Goal: Information Seeking & Learning: Learn about a topic

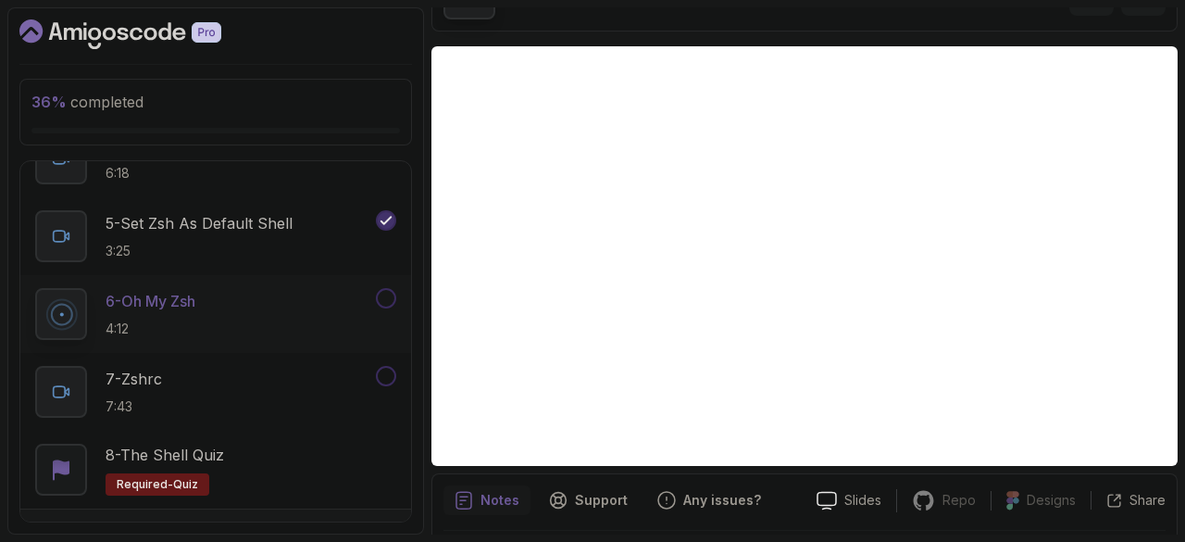
scroll to position [756, 0]
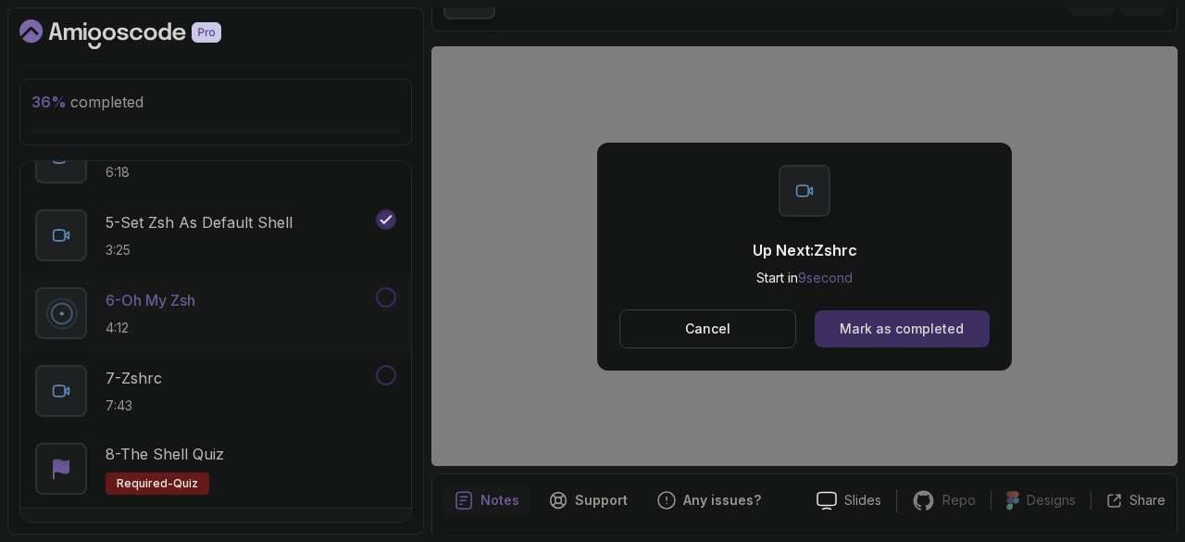
click at [889, 319] on div "Mark as completed" at bounding box center [902, 328] width 124 height 19
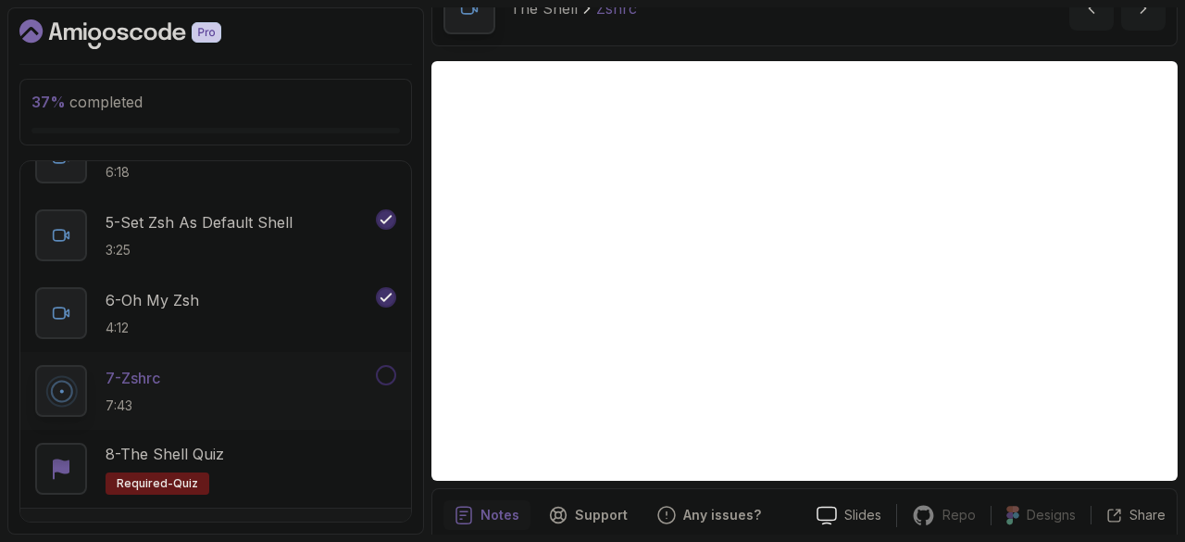
scroll to position [103, 0]
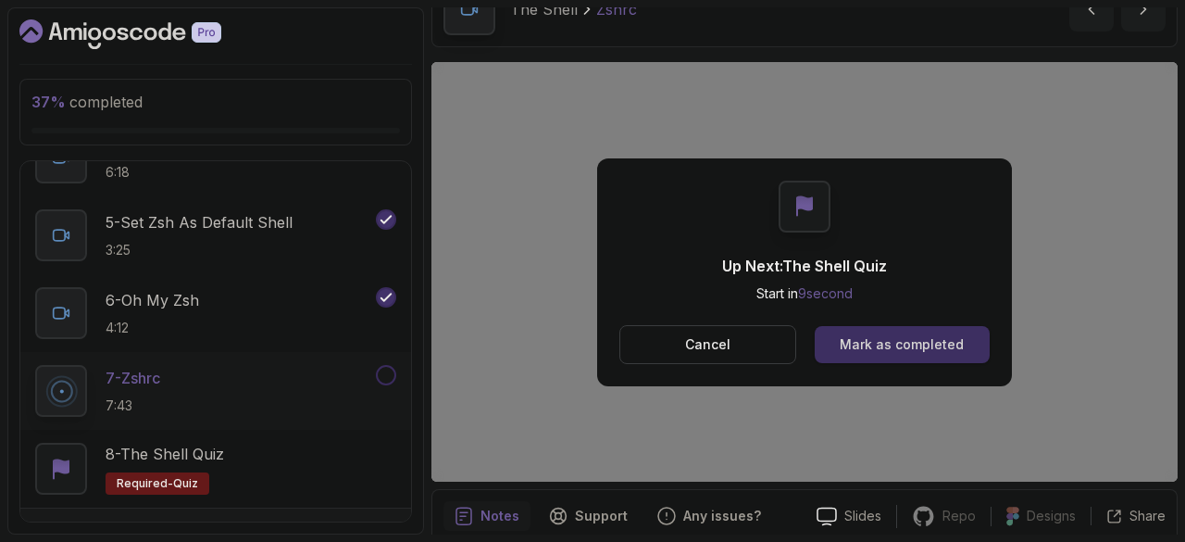
click at [846, 343] on div "Mark as completed" at bounding box center [902, 344] width 124 height 19
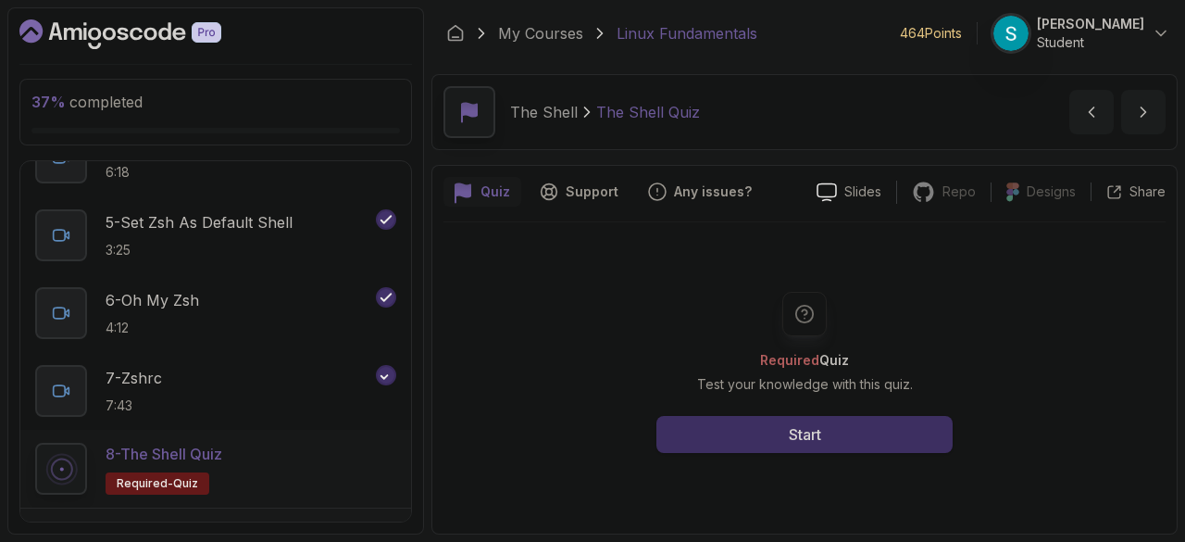
click at [775, 432] on button "Start" at bounding box center [804, 434] width 296 height 37
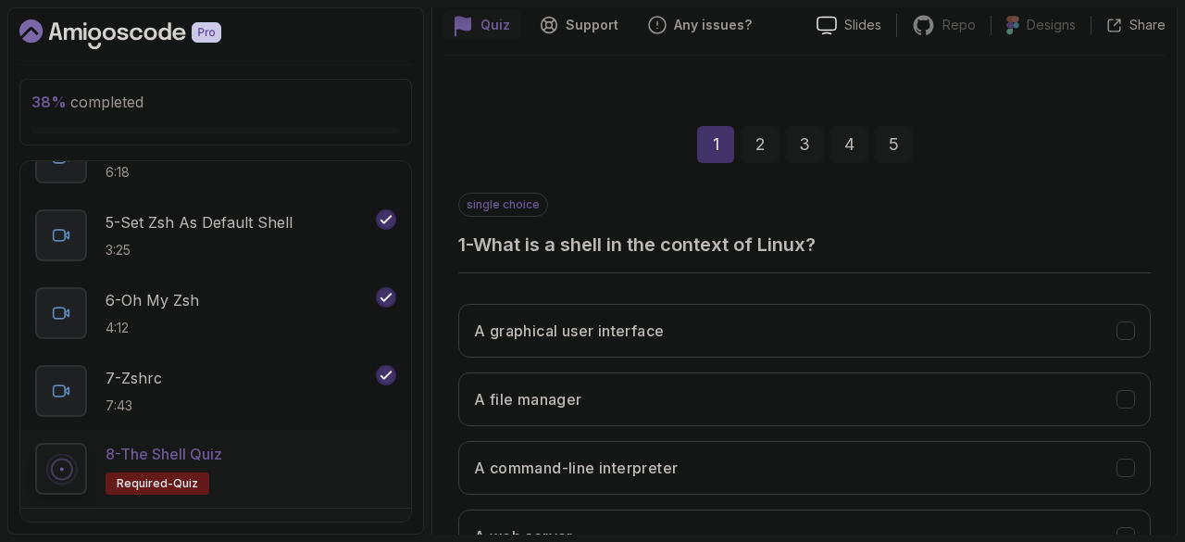
scroll to position [287, 0]
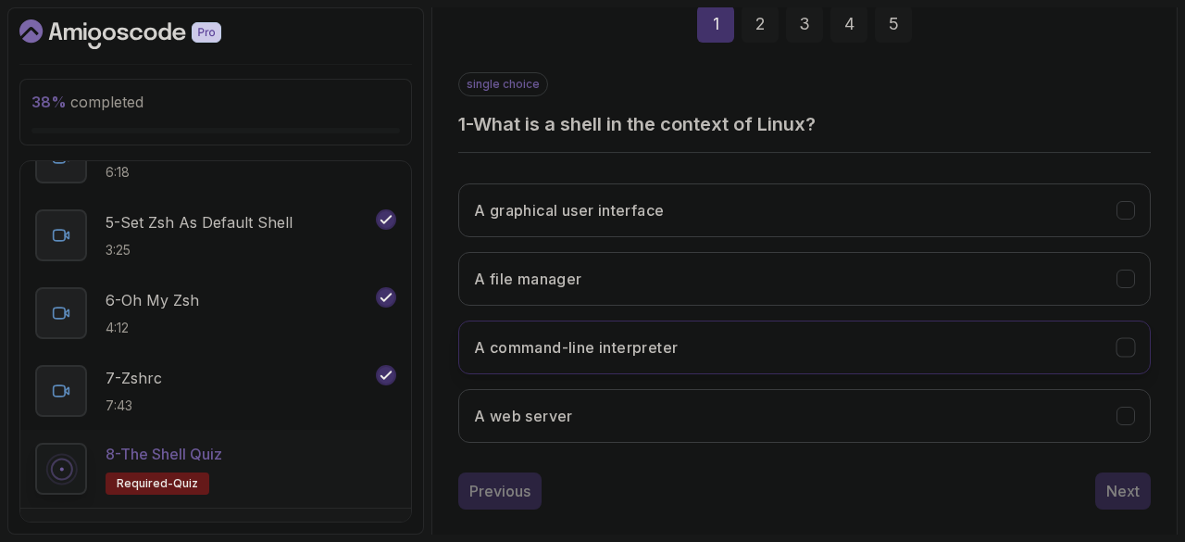
click at [629, 339] on h3 "A command-line interpreter" at bounding box center [576, 347] width 204 height 22
click at [1108, 487] on div "Next" at bounding box center [1122, 491] width 33 height 22
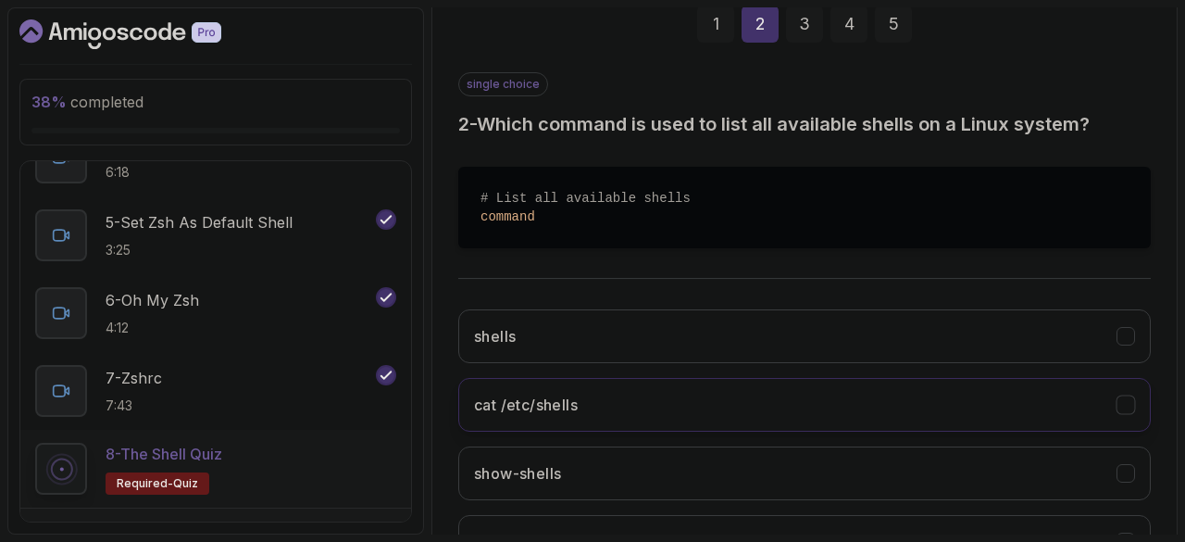
click at [768, 419] on button "cat /etc/shells" at bounding box center [804, 405] width 693 height 54
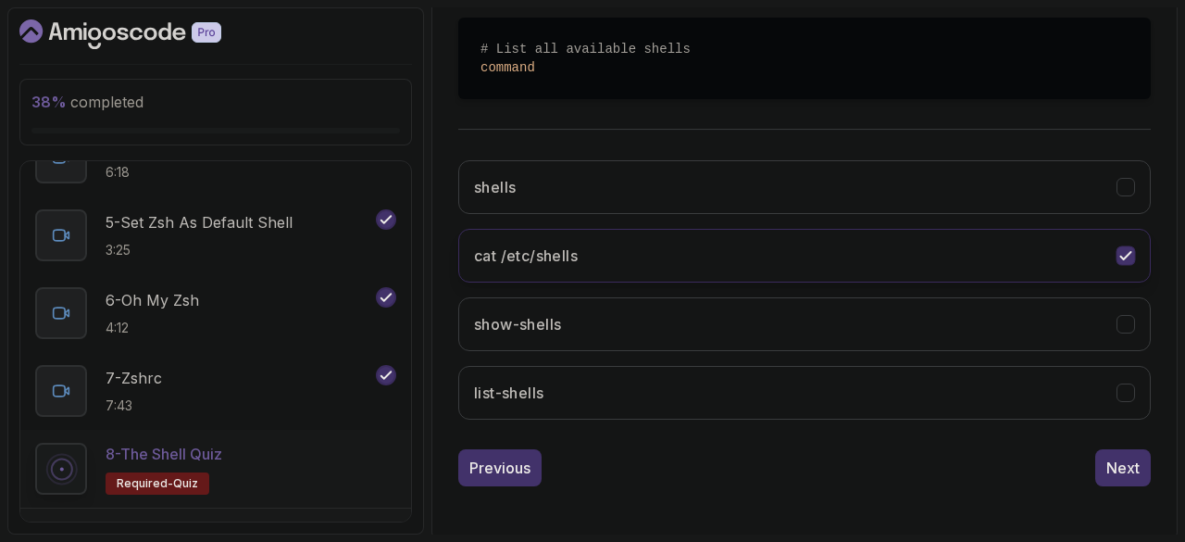
scroll to position [435, 0]
click at [1133, 476] on button "Next" at bounding box center [1123, 468] width 56 height 37
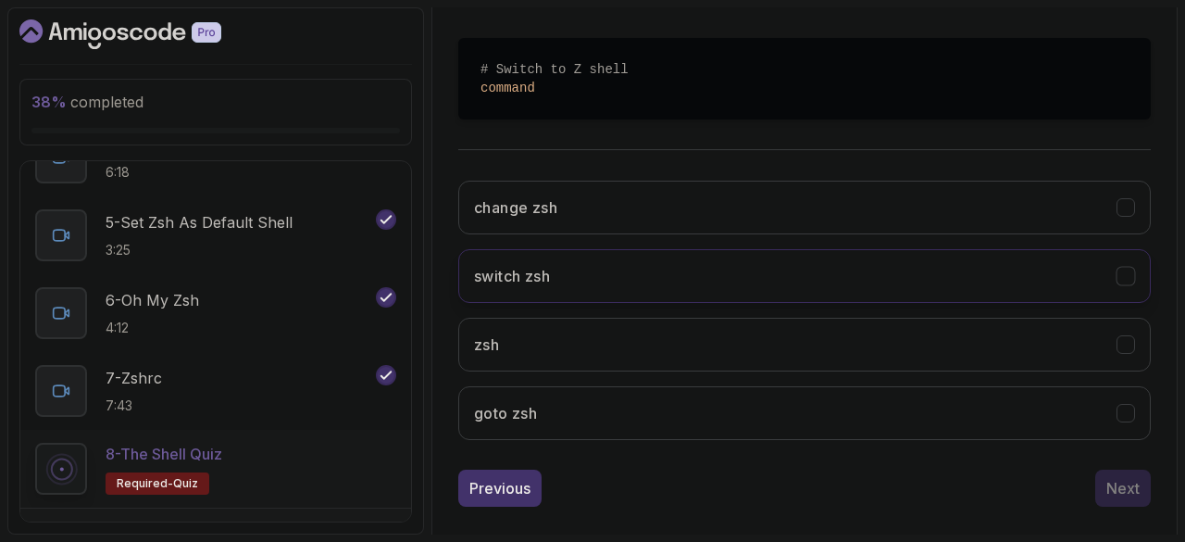
scroll to position [417, 0]
click at [856, 340] on button "zsh" at bounding box center [804, 344] width 693 height 54
click at [1123, 483] on div "Next" at bounding box center [1122, 487] width 33 height 22
click at [867, 201] on button "chsh -s $(which zsh)" at bounding box center [804, 207] width 693 height 54
click at [1142, 481] on button "Next" at bounding box center [1123, 486] width 56 height 37
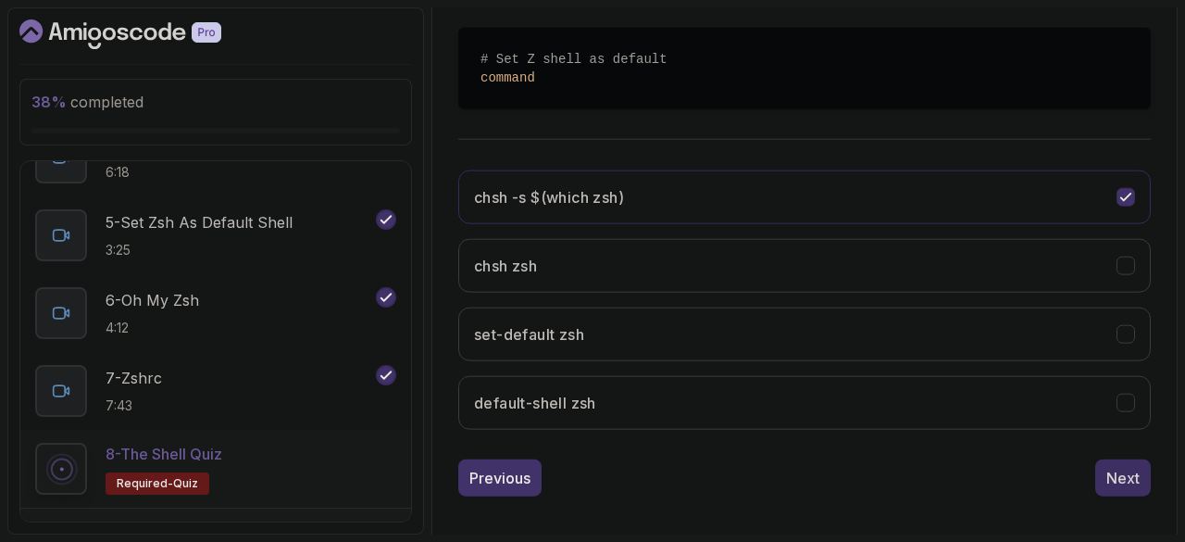
scroll to position [310, 0]
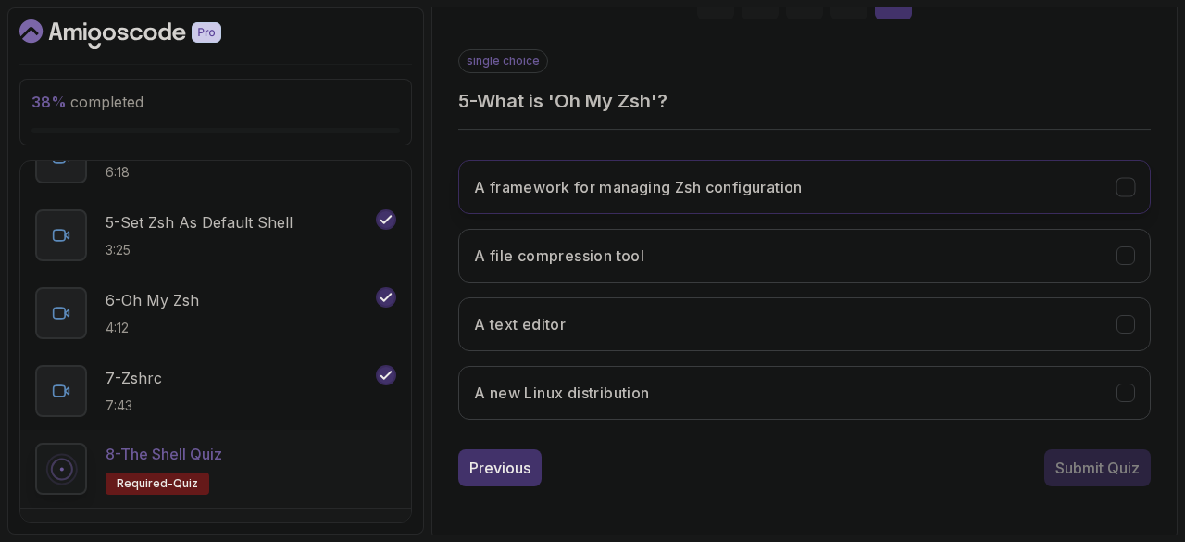
click at [1039, 180] on button "A framework for managing Zsh configuration" at bounding box center [804, 187] width 693 height 54
click at [1118, 472] on div "Submit Quiz" at bounding box center [1097, 467] width 84 height 22
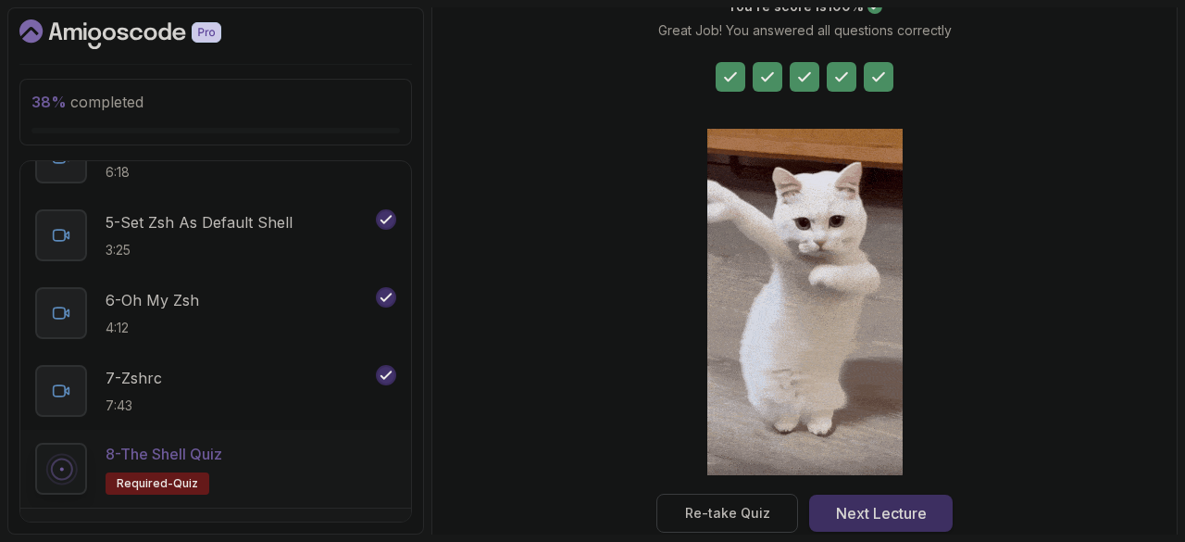
click at [938, 505] on button "Next Lecture" at bounding box center [881, 512] width 144 height 37
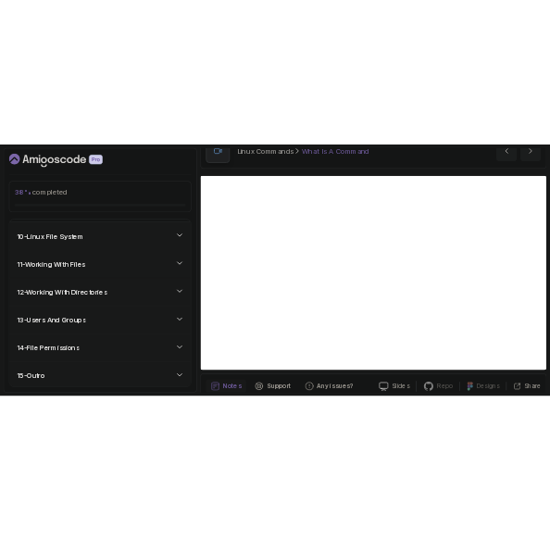
scroll to position [100, 0]
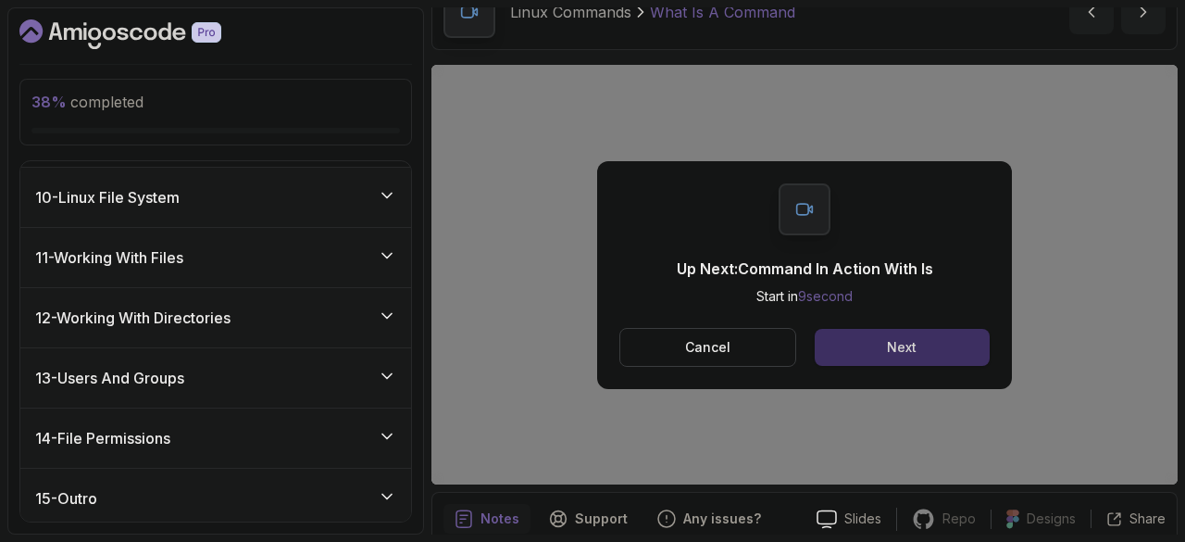
click at [846, 355] on button "Next" at bounding box center [902, 347] width 175 height 37
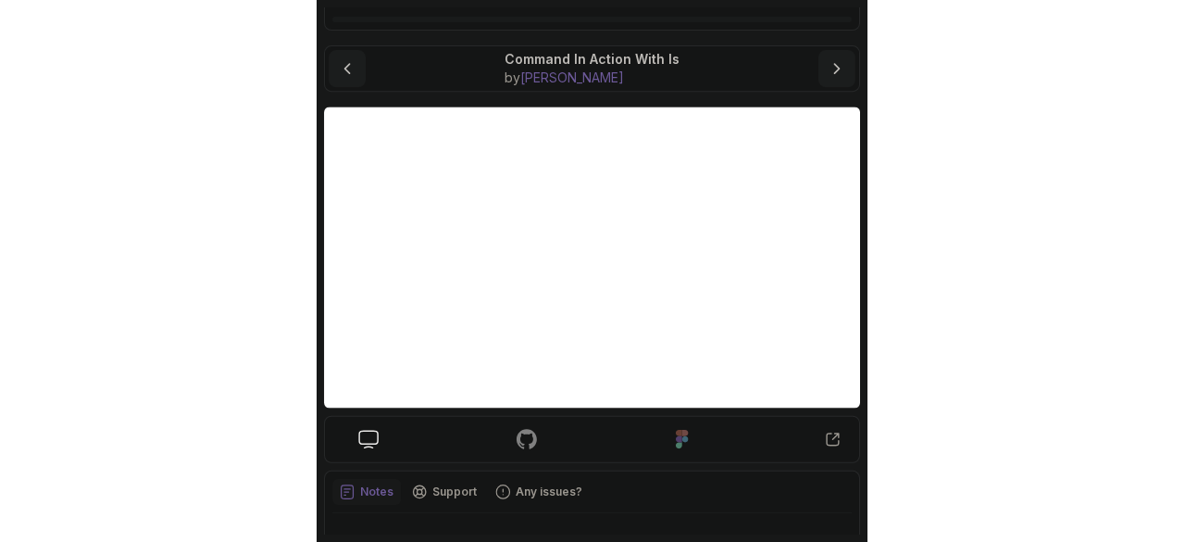
scroll to position [128, 0]
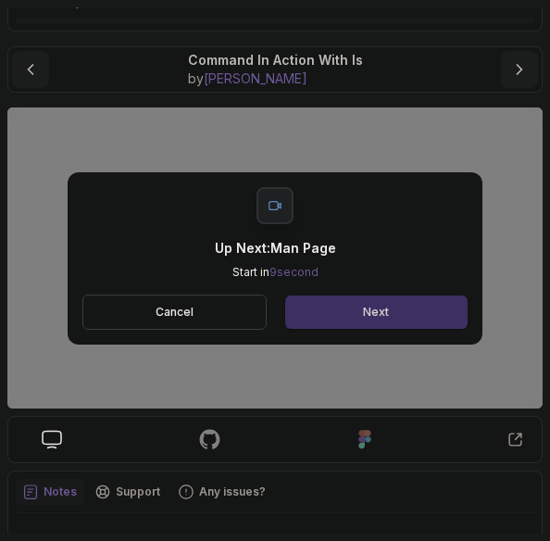
click at [380, 307] on div "Next" at bounding box center [376, 312] width 26 height 15
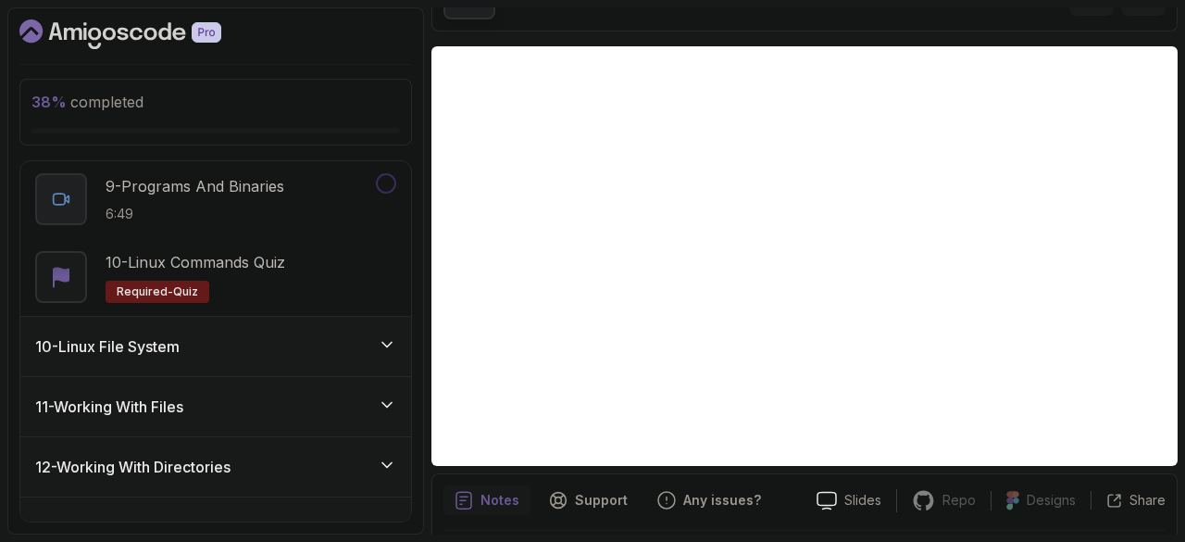
scroll to position [1174, 0]
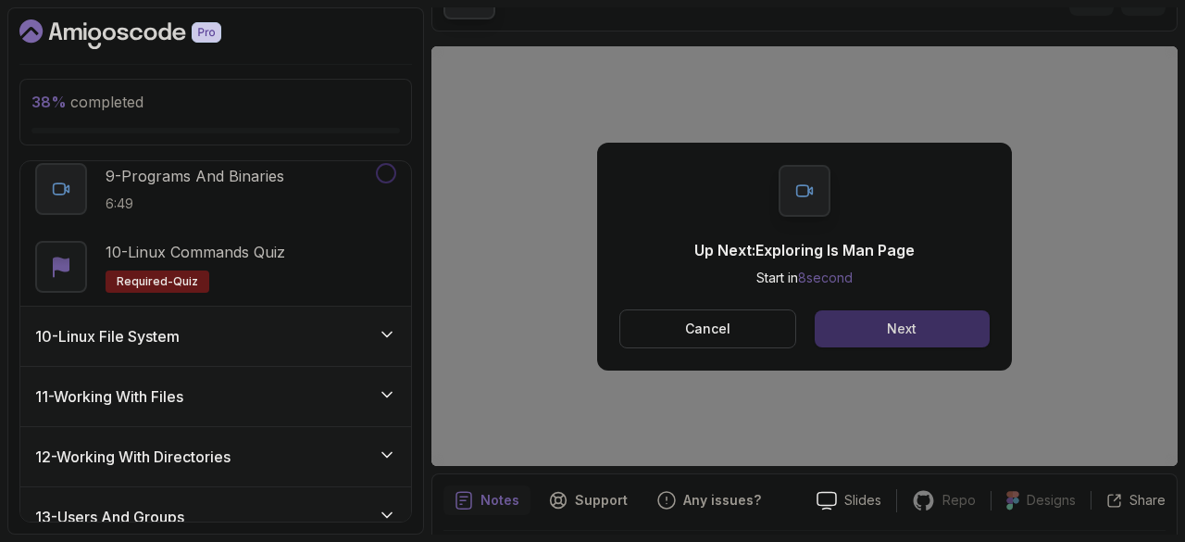
click at [887, 329] on div "Next" at bounding box center [902, 328] width 30 height 19
